Goal: Find specific page/section

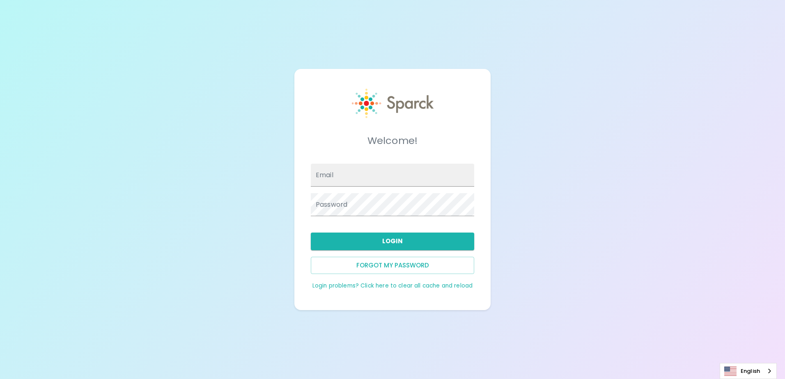
type input "[EMAIL_ADDRESS][DOMAIN_NAME]"
click at [423, 241] on button "Login" at bounding box center [392, 241] width 163 height 17
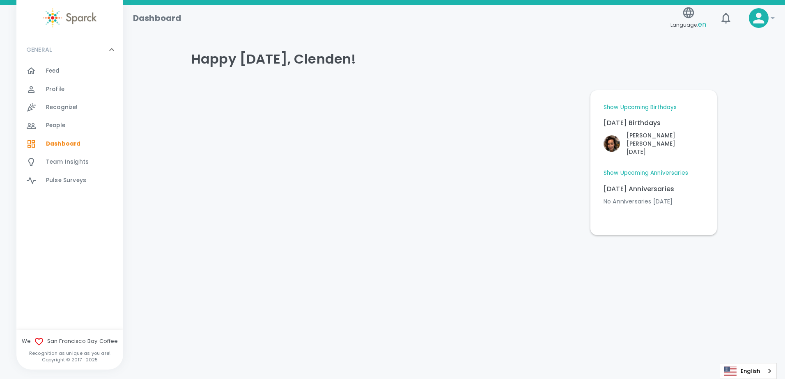
click at [665, 169] on link "Show Upcoming Anniversaries" at bounding box center [646, 173] width 85 height 8
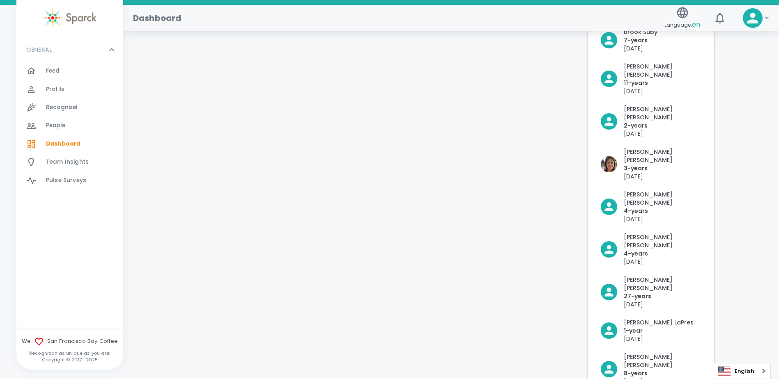
scroll to position [198, 0]
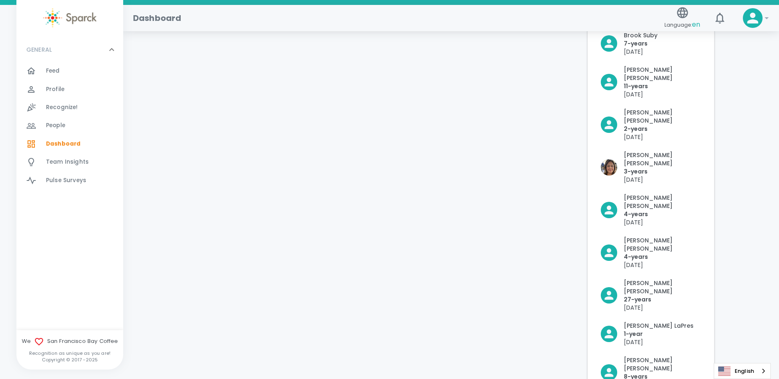
click at [53, 68] on span "Feed" at bounding box center [53, 71] width 14 height 8
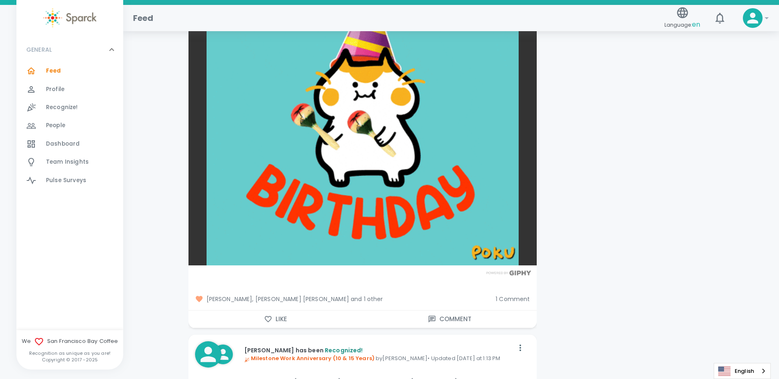
scroll to position [1273, 0]
